Goal: Transaction & Acquisition: Purchase product/service

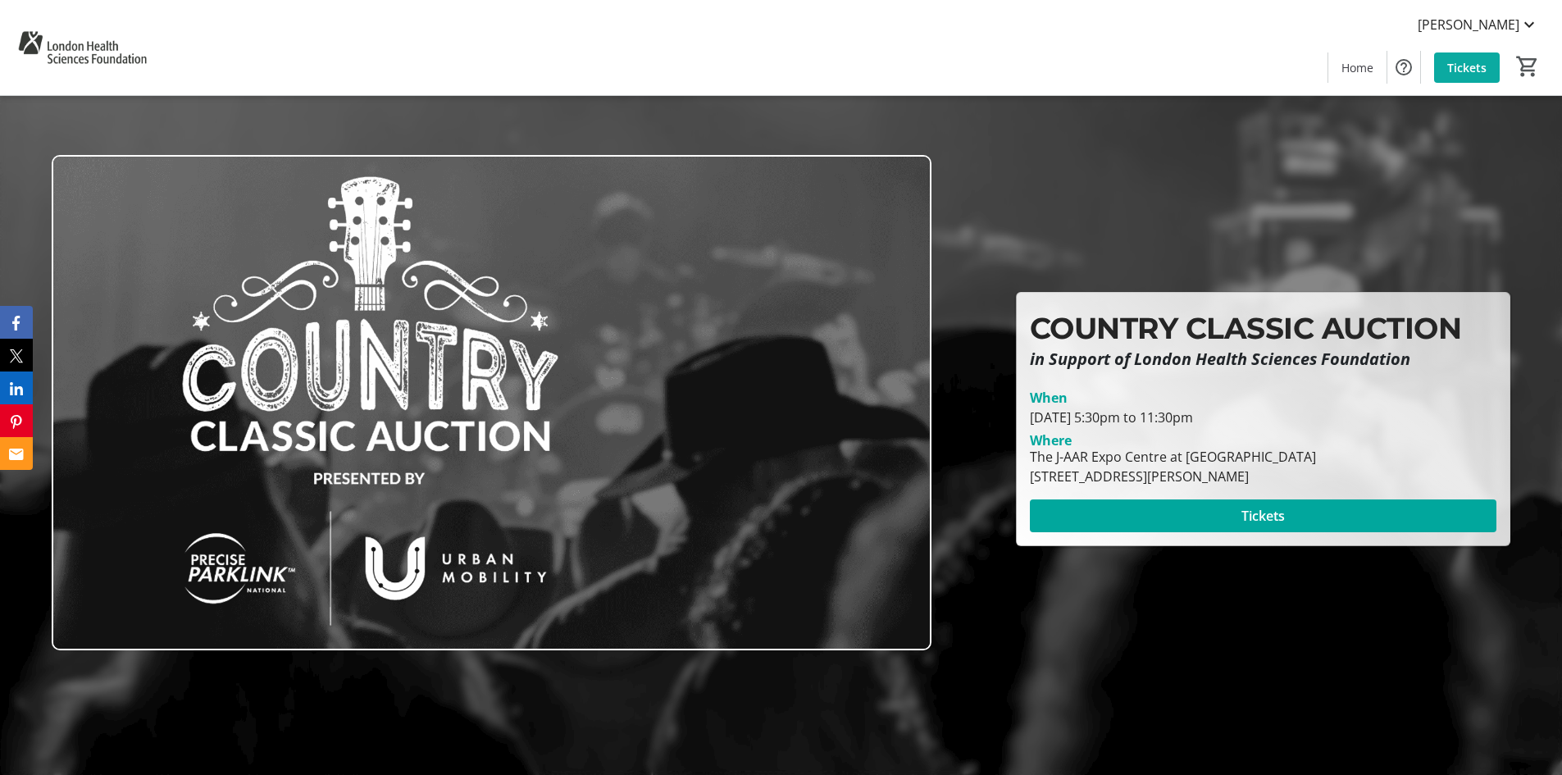
click at [1464, 57] on span at bounding box center [1467, 67] width 66 height 39
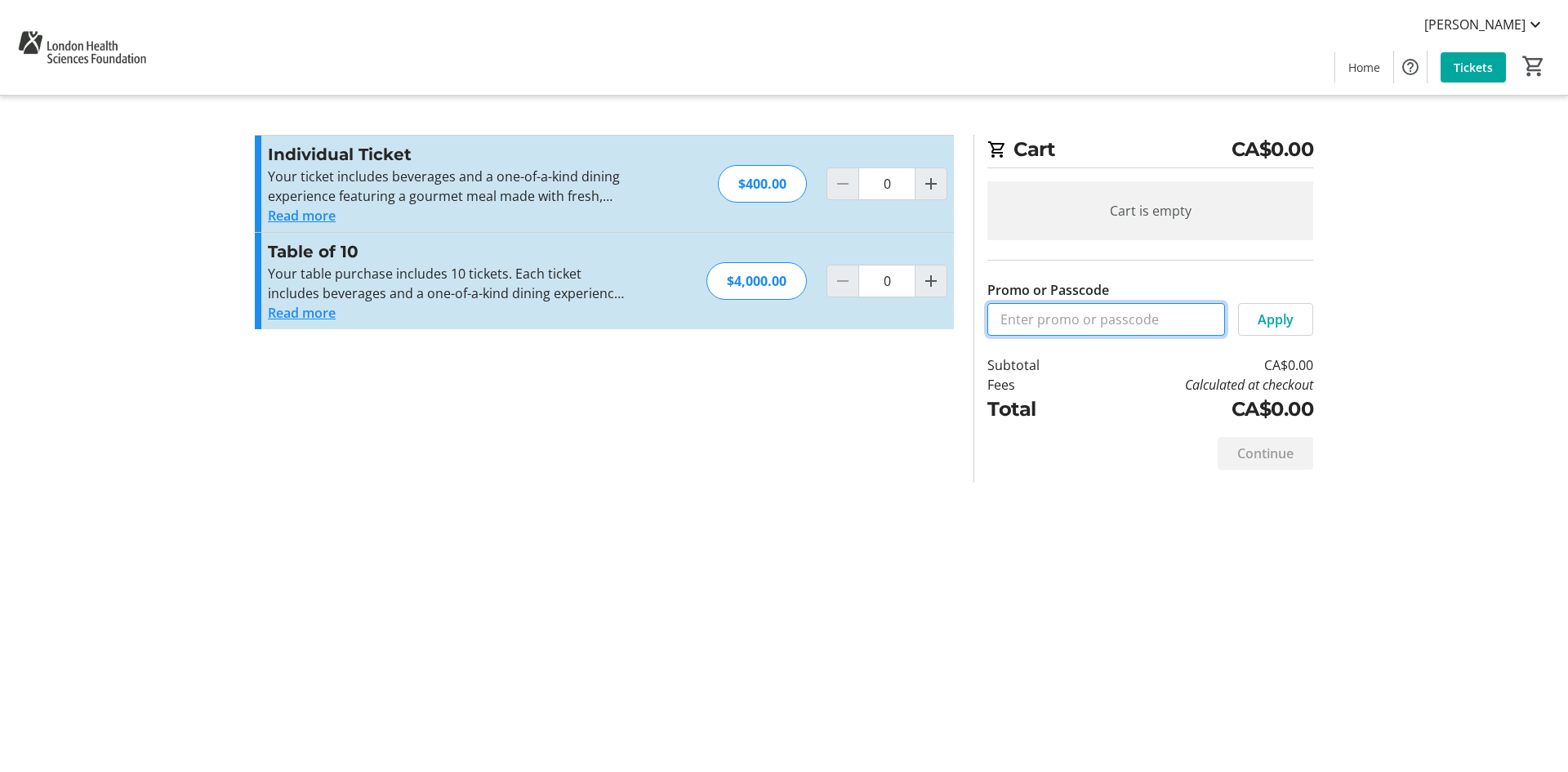
click at [1068, 320] on input "Promo or Passcode" at bounding box center [1106, 319] width 238 height 33
click at [1368, 61] on span "Home" at bounding box center [1365, 67] width 32 height 17
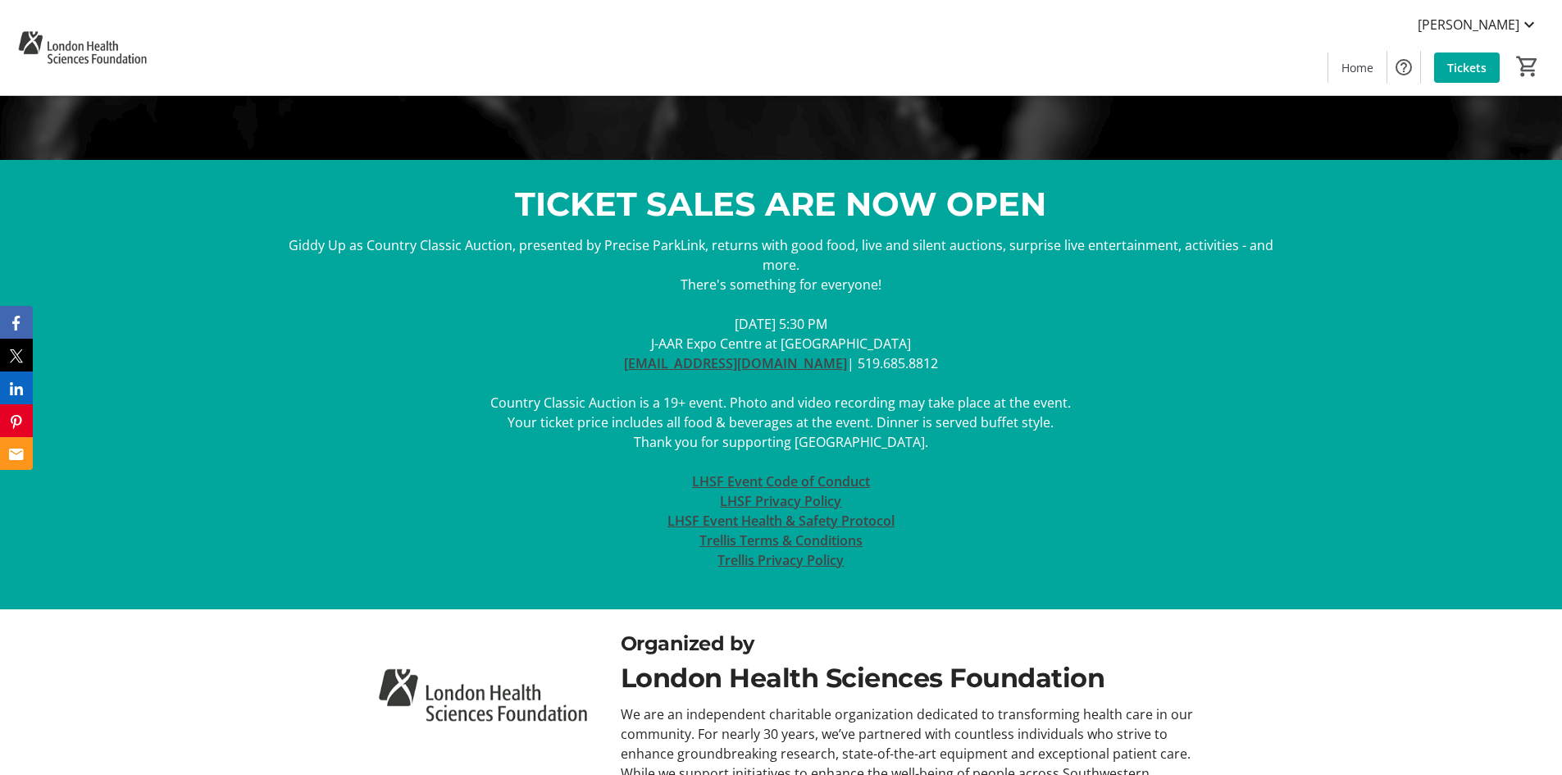
scroll to position [656, 0]
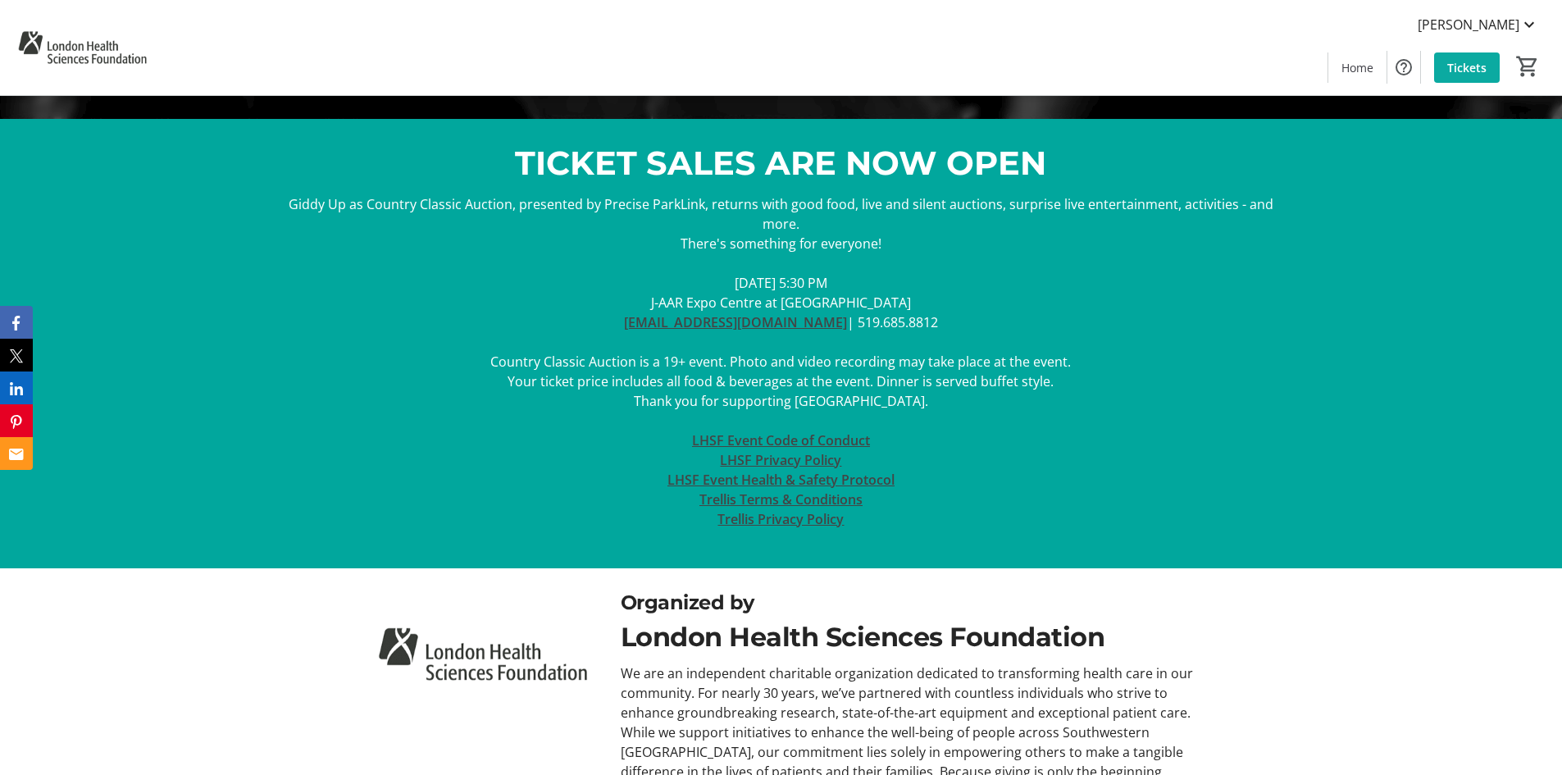
click at [1472, 67] on span "Tickets" at bounding box center [1466, 67] width 39 height 17
